Goal: Book appointment/travel/reservation

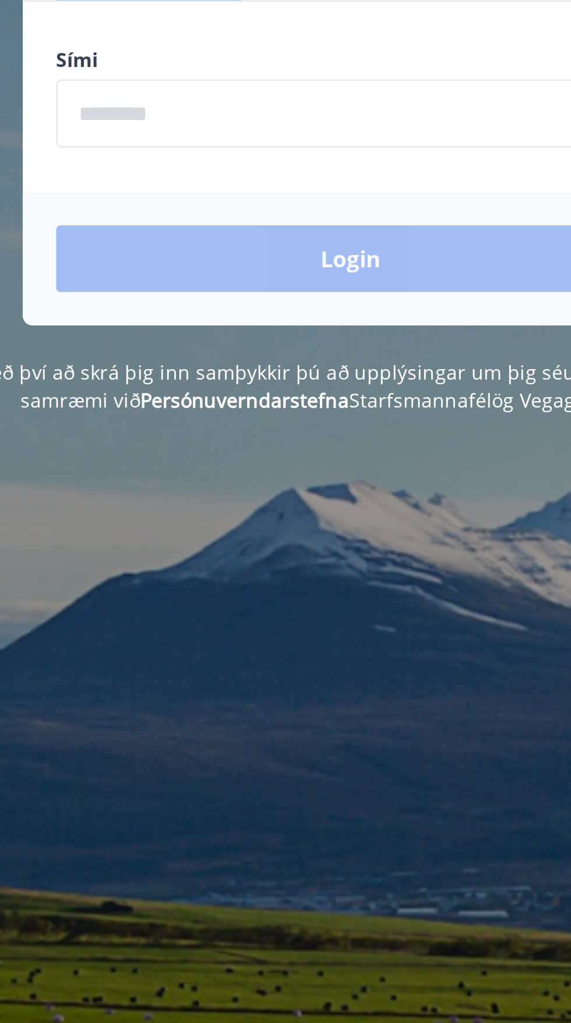
scroll to position [1, 0]
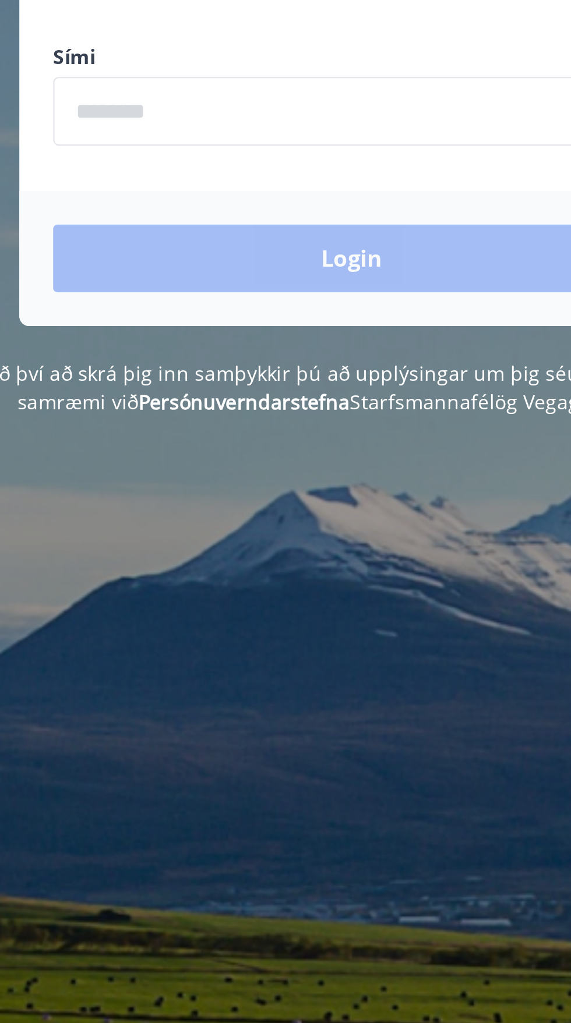
click at [187, 298] on input "phone" at bounding box center [285, 295] width 247 height 29
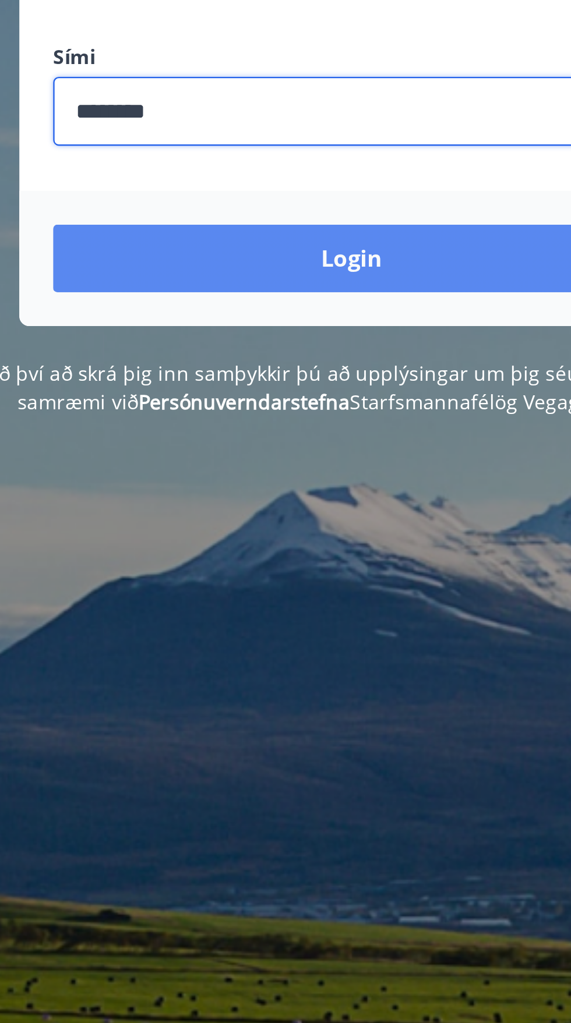
type input "********"
click at [189, 354] on button "Login" at bounding box center [285, 356] width 247 height 28
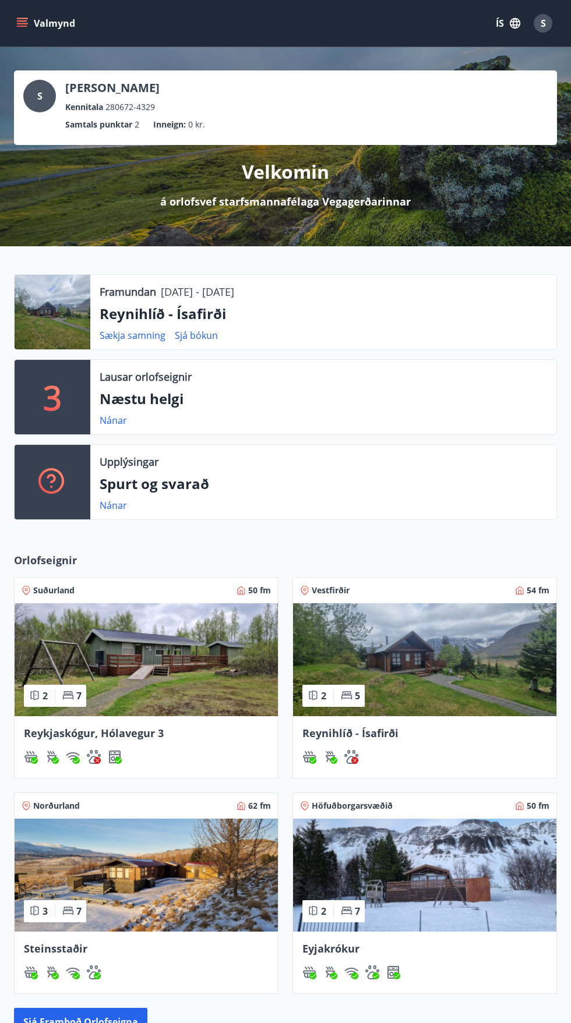
click at [37, 30] on button "Valmynd" at bounding box center [47, 23] width 66 height 21
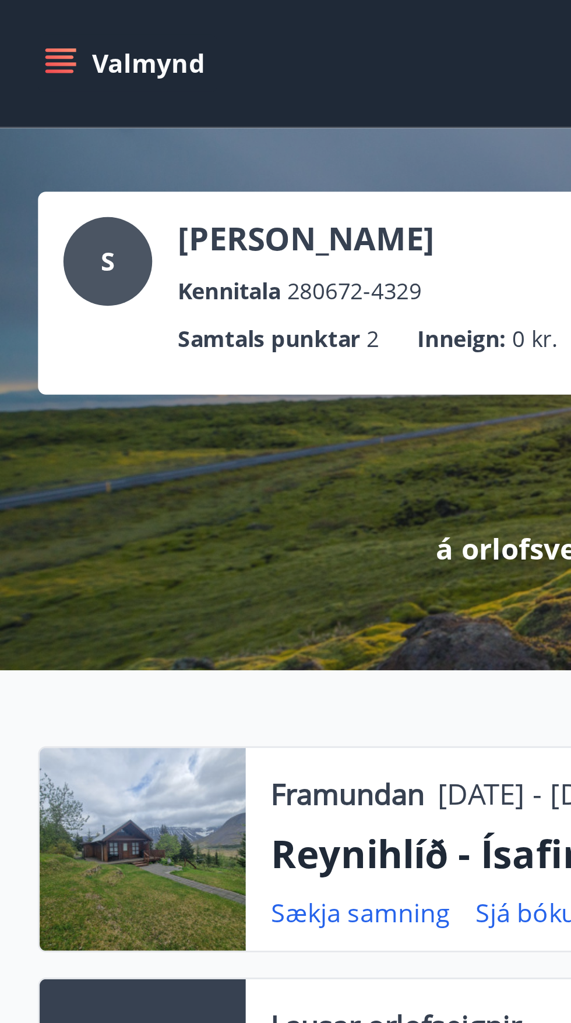
click at [18, 18] on icon "menu" at bounding box center [23, 18] width 13 height 1
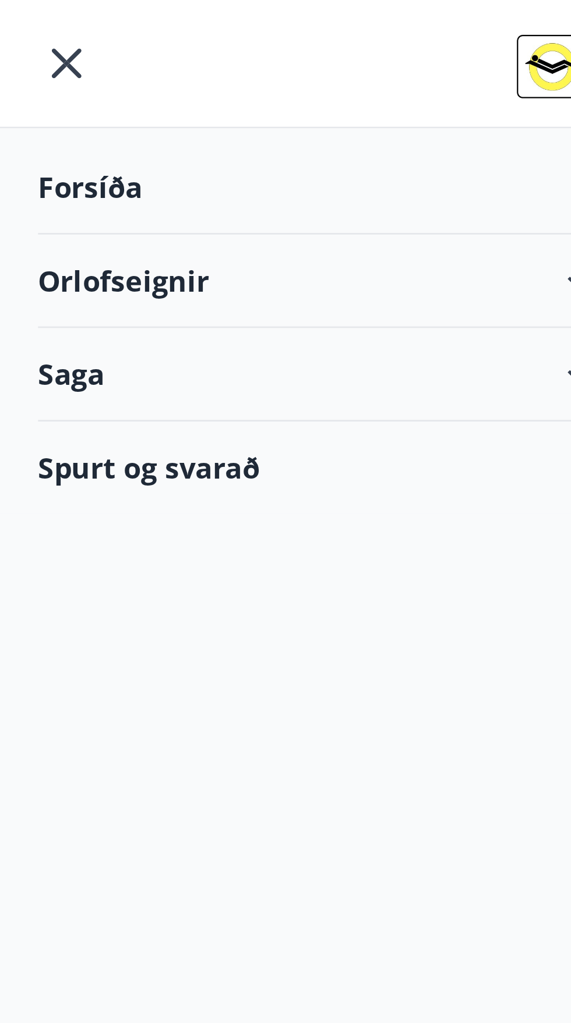
click at [25, 22] on icon "menu" at bounding box center [24, 23] width 11 height 11
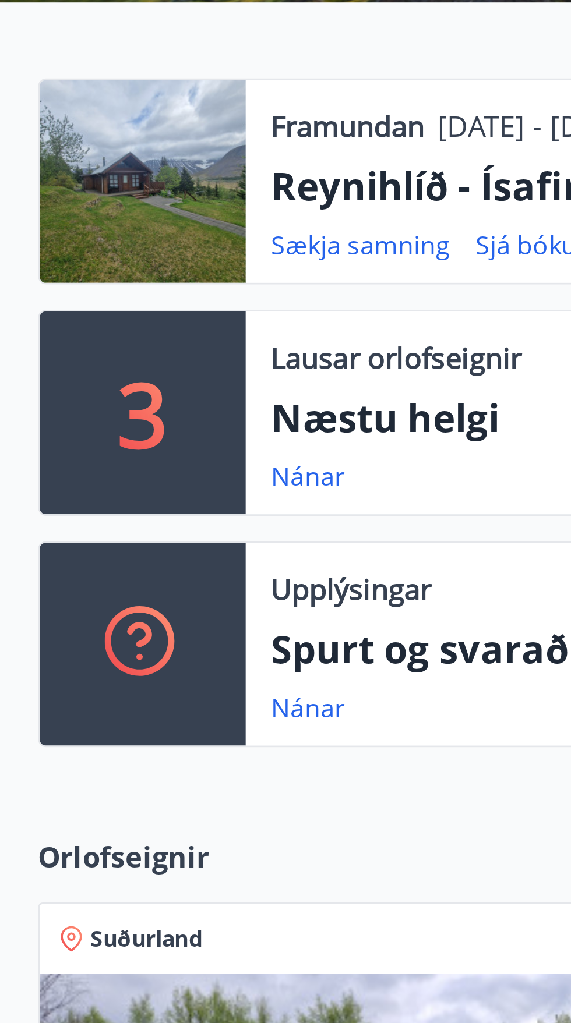
click at [39, 407] on div "3" at bounding box center [53, 397] width 76 height 75
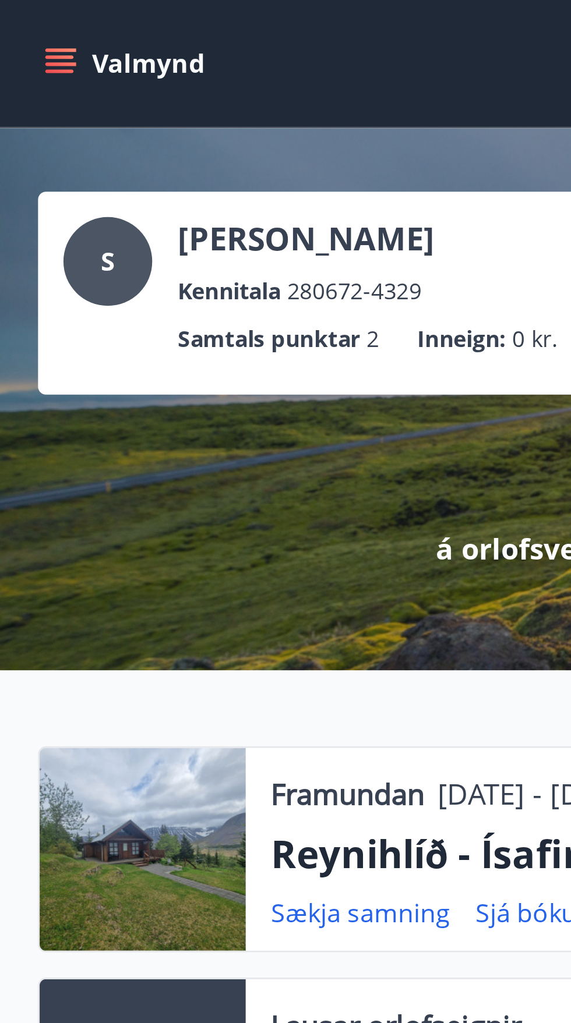
click at [17, 19] on icon "menu" at bounding box center [23, 18] width 13 height 1
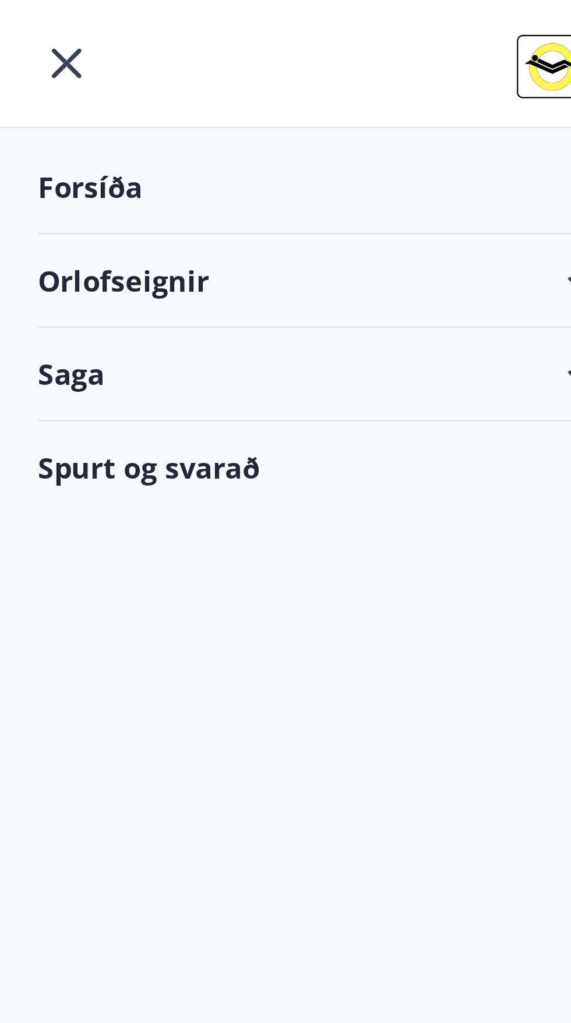
click at [24, 108] on div "Orlofseignir" at bounding box center [115, 103] width 202 height 34
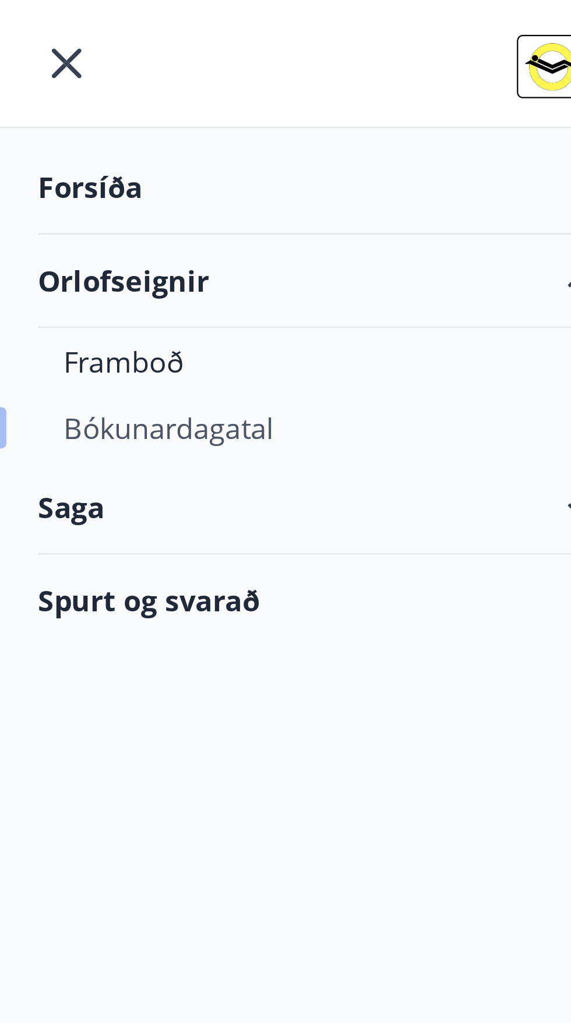
click at [51, 161] on div "Bókunardagatal" at bounding box center [114, 157] width 183 height 24
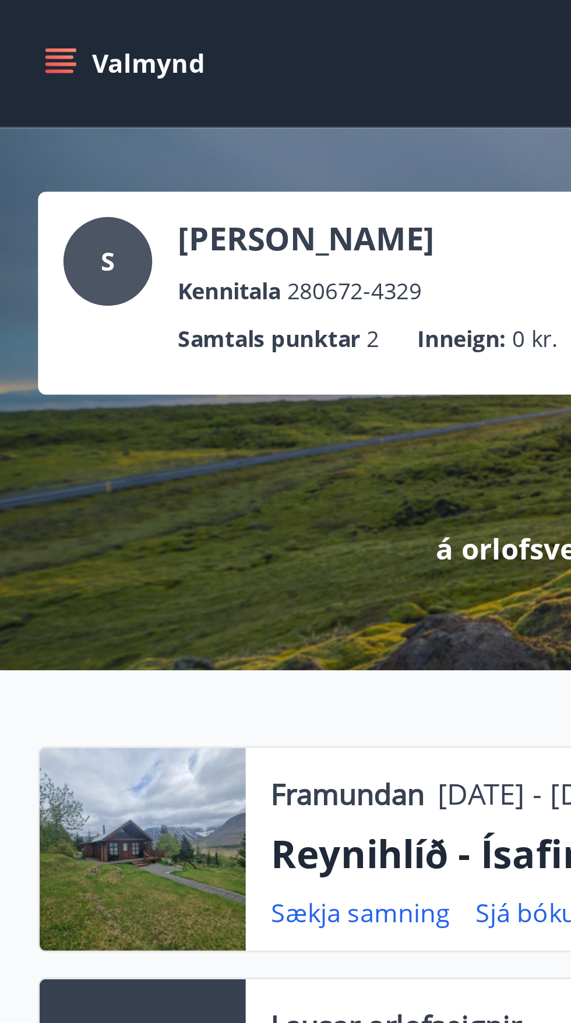
click at [9, 114] on div "S [PERSON_NAME] Kennitala 280672-4329 Samtals punktar 2 Inneign : 0 kr. Velkomi…" at bounding box center [285, 146] width 571 height 199
